Goal: Communication & Community: Answer question/provide support

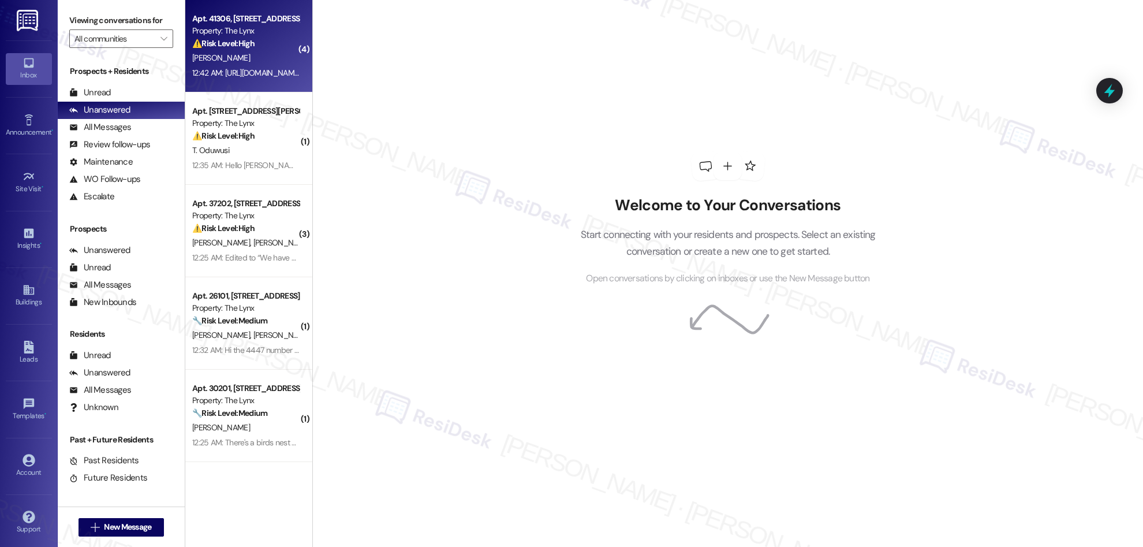
click at [233, 63] on div "[PERSON_NAME]" at bounding box center [245, 58] width 109 height 14
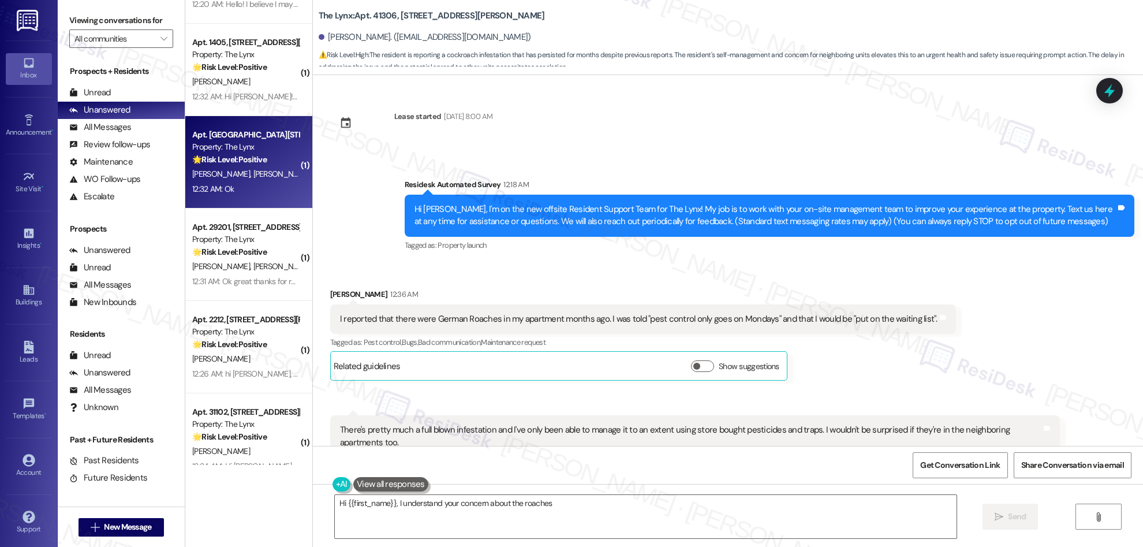
click at [240, 190] on div "12:32 AM: Ok 12:32 AM: Ok" at bounding box center [245, 189] width 109 height 14
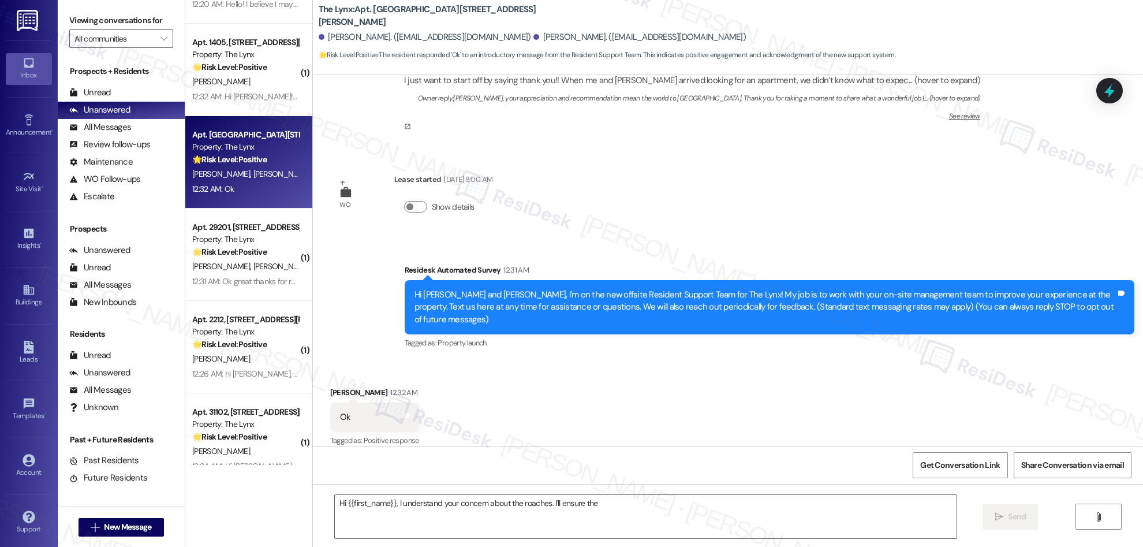
scroll to position [644, 0]
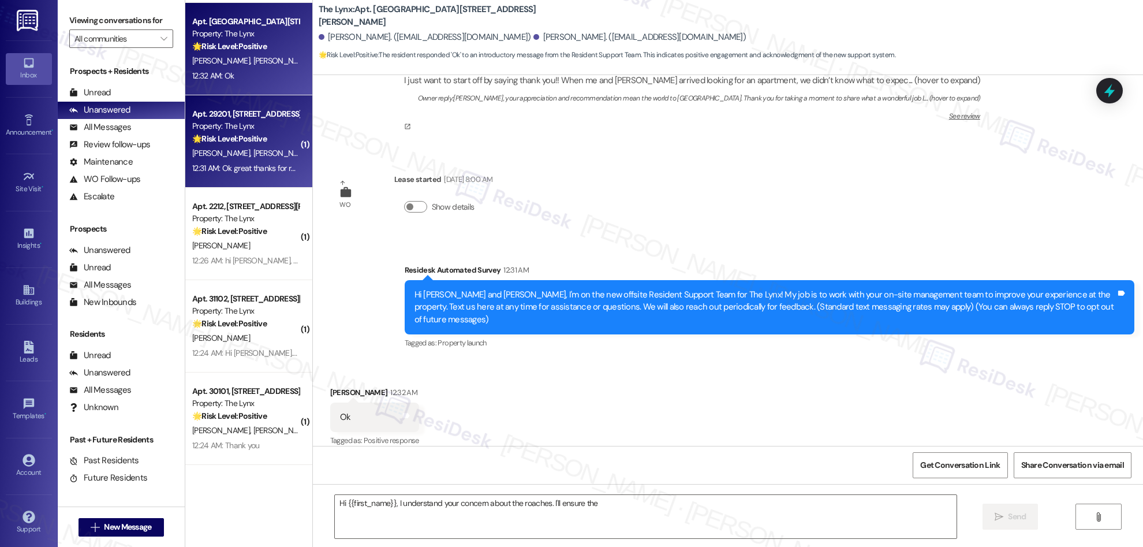
click at [260, 173] on div "12:31 AM: Ok great thanks for reaching out to us , Welcome 12:31 AM: Ok great t…" at bounding box center [245, 168] width 109 height 14
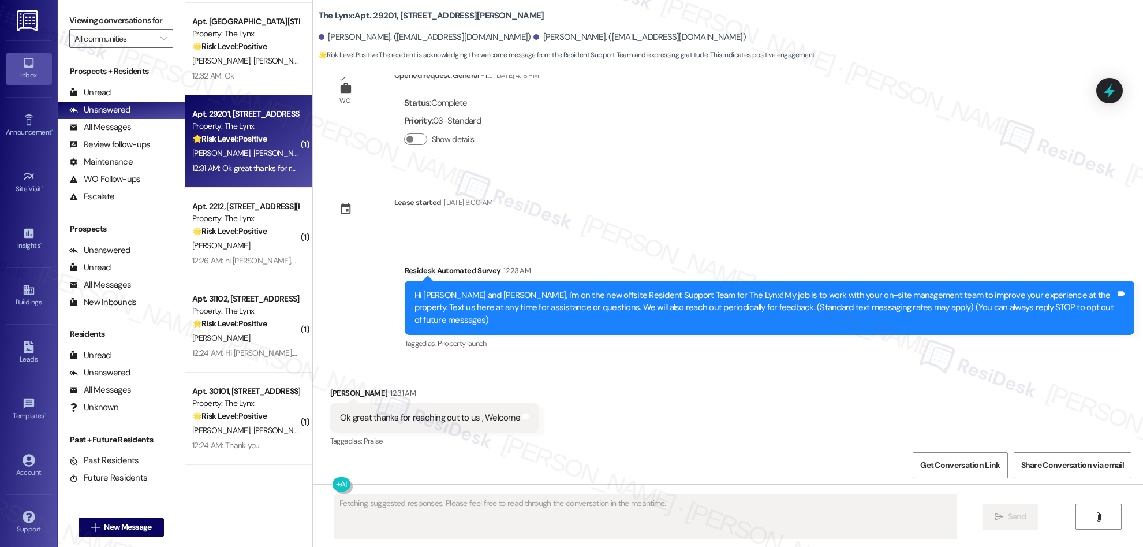
scroll to position [42, 0]
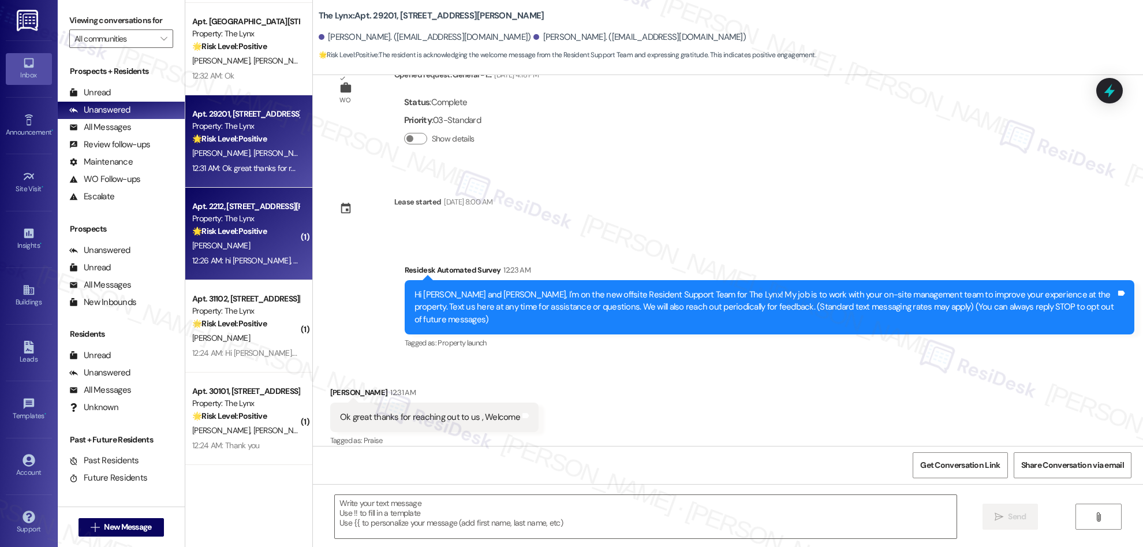
click at [252, 217] on div "Property: The Lynx" at bounding box center [245, 218] width 107 height 12
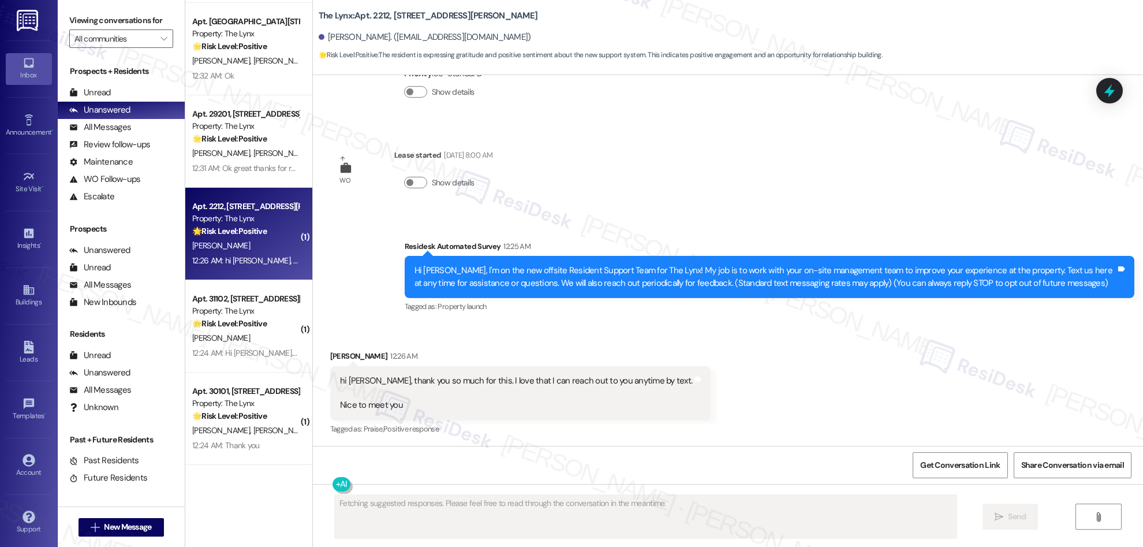
scroll to position [89, 0]
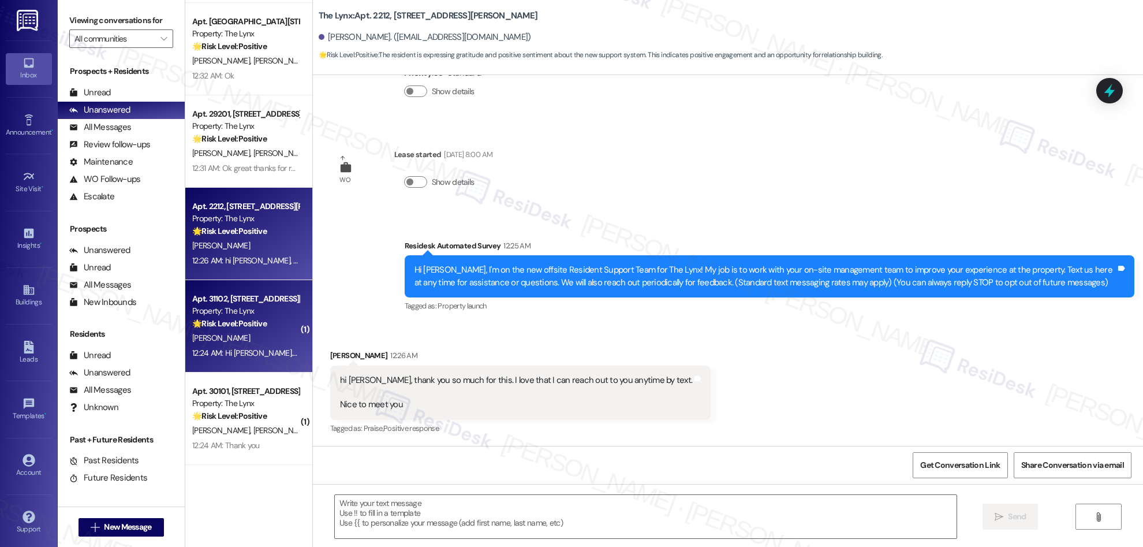
click at [229, 322] on strong "🌟 Risk Level: Positive" at bounding box center [229, 323] width 74 height 10
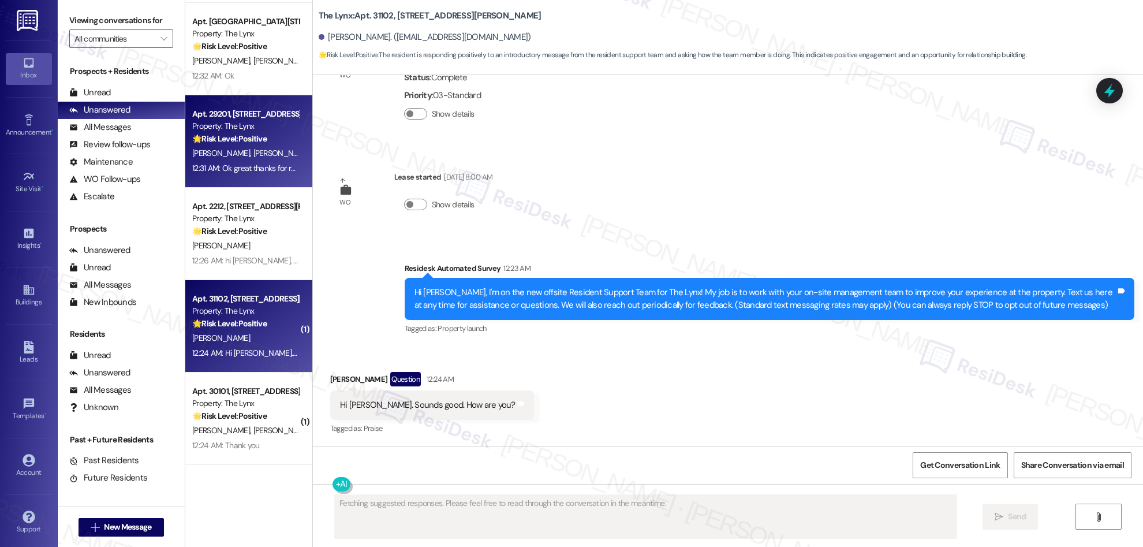
scroll to position [66, 0]
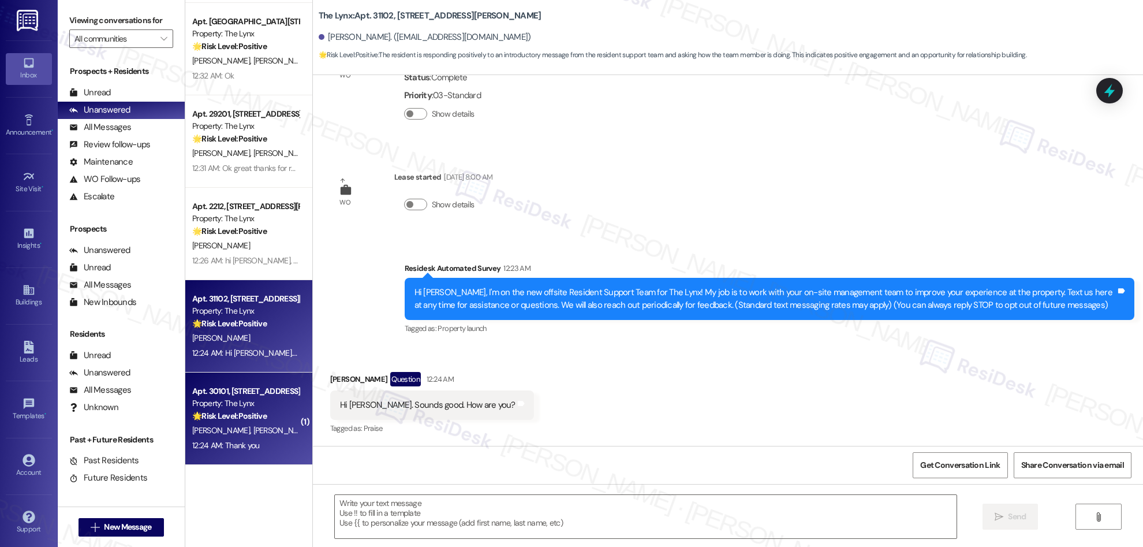
click at [253, 426] on span "J. Aguirre" at bounding box center [282, 430] width 58 height 10
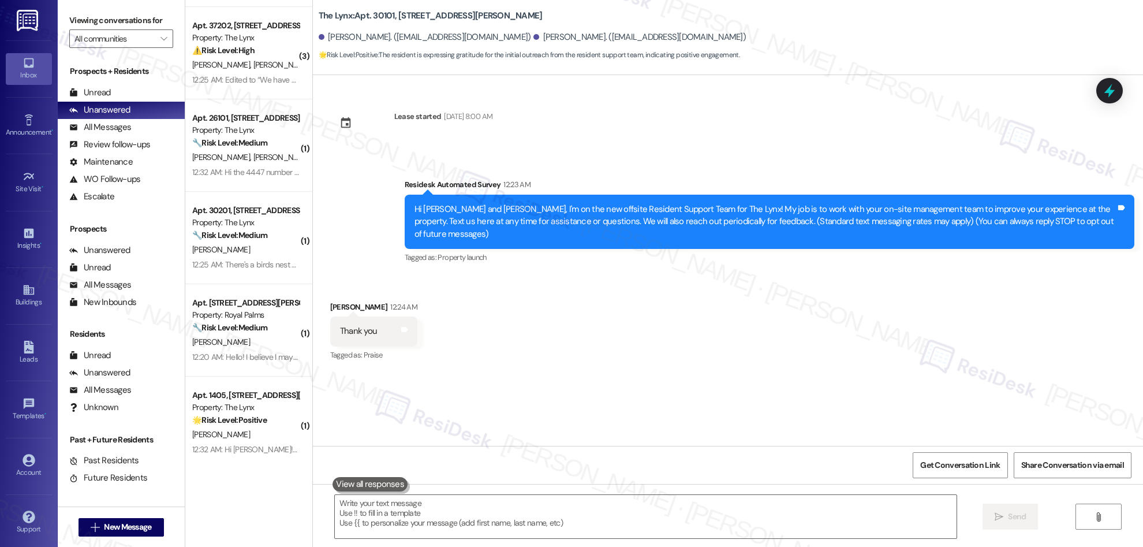
scroll to position [0, 0]
